Goal: Task Accomplishment & Management: Manage account settings

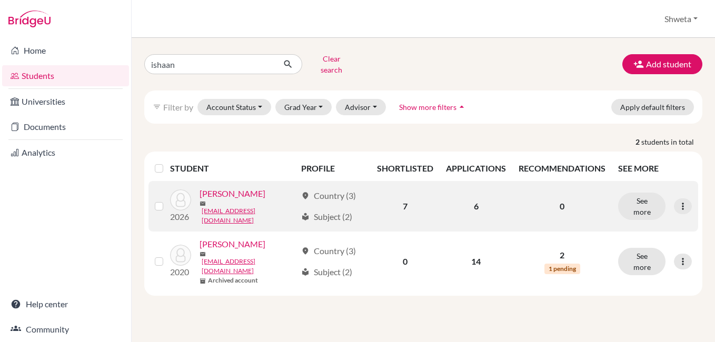
click at [247, 192] on link "[PERSON_NAME]" at bounding box center [233, 194] width 66 height 13
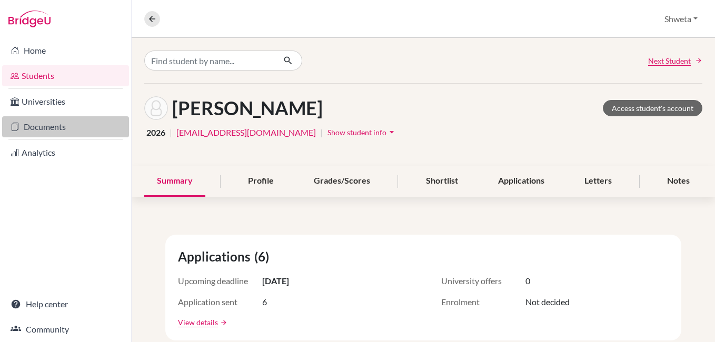
click at [44, 129] on link "Documents" at bounding box center [65, 126] width 127 height 21
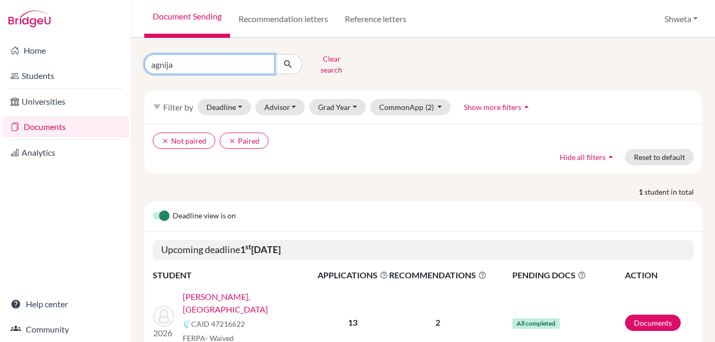
click at [135, 56] on div "agnija Clear search filter_list Filter by Deadline - Select a date range Or dou…" at bounding box center [424, 190] width 584 height 304
type input "ishaa"
click button "submit" at bounding box center [288, 64] width 28 height 20
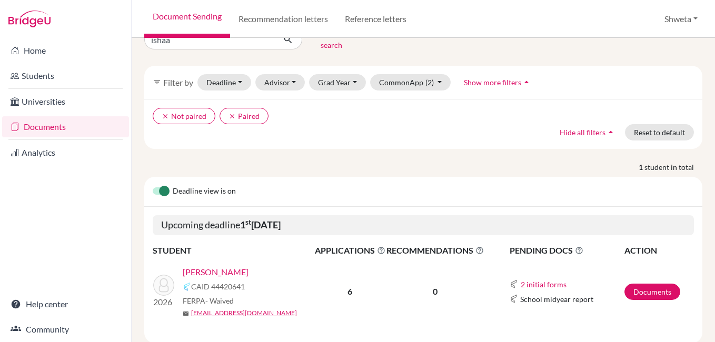
scroll to position [44, 0]
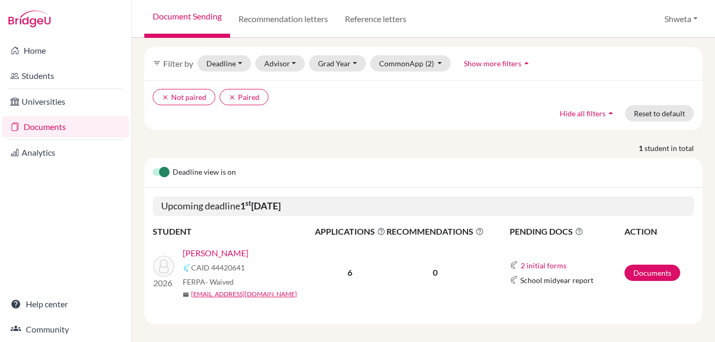
click at [229, 247] on link "[PERSON_NAME]" at bounding box center [216, 253] width 66 height 13
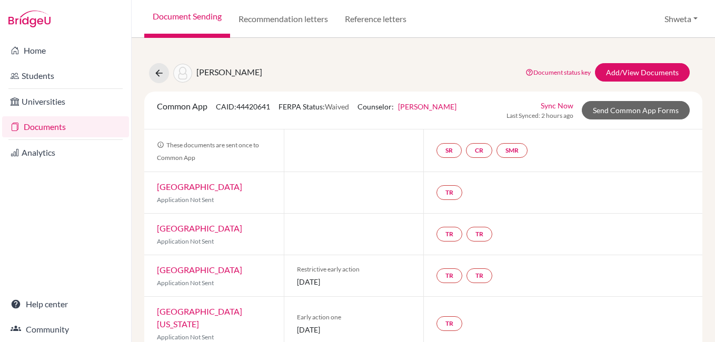
click at [554, 103] on link "Sync Now" at bounding box center [557, 105] width 33 height 11
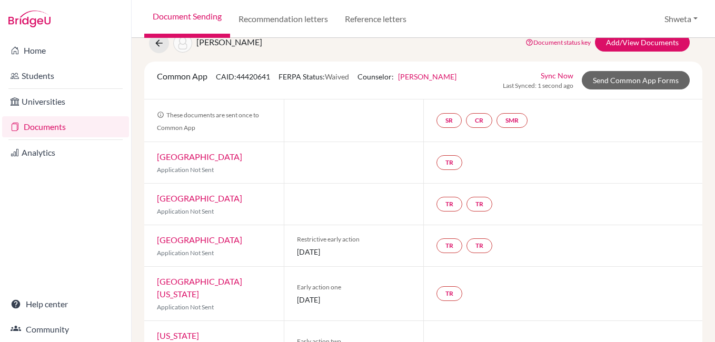
scroll to position [152, 0]
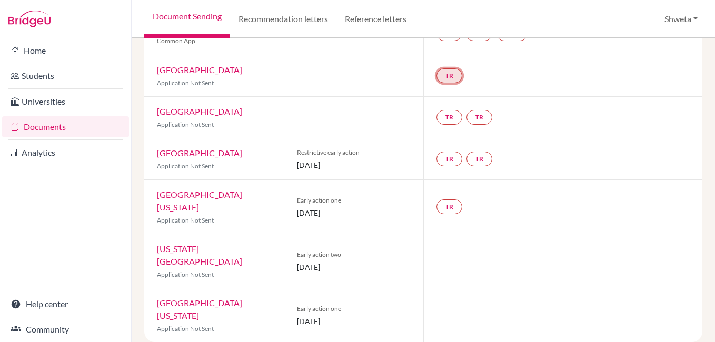
click at [448, 76] on link "TR" at bounding box center [450, 75] width 26 height 15
click at [556, 127] on div "TR TR" at bounding box center [562, 117] width 279 height 41
drag, startPoint x: 316, startPoint y: 162, endPoint x: 403, endPoint y: 168, distance: 87.1
click at [403, 168] on span "01 November 2025" at bounding box center [354, 165] width 114 height 11
click at [474, 255] on div at bounding box center [562, 261] width 279 height 54
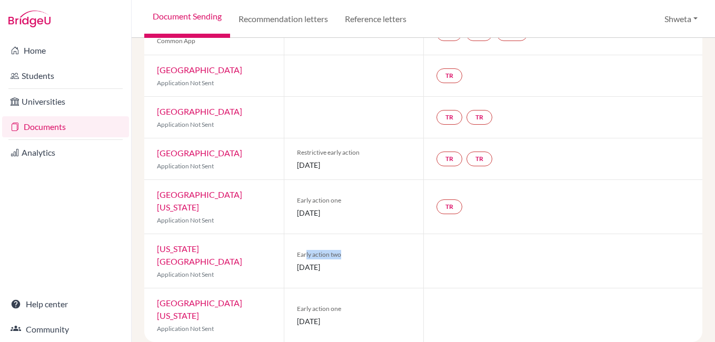
drag, startPoint x: 304, startPoint y: 241, endPoint x: 369, endPoint y: 242, distance: 64.8
click at [369, 250] on span "Early action two" at bounding box center [354, 254] width 114 height 9
